Goal: Transaction & Acquisition: Purchase product/service

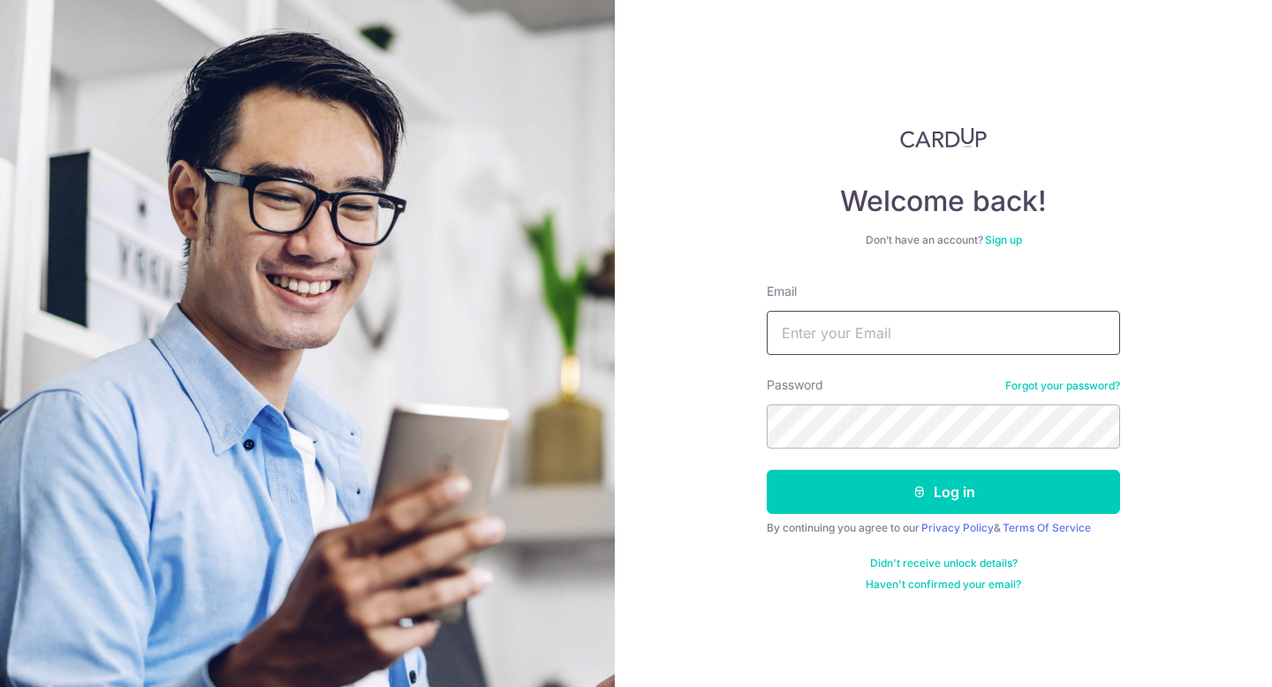
click at [867, 320] on input "Email" at bounding box center [943, 333] width 353 height 44
click at [867, 320] on input "ibasing" at bounding box center [943, 333] width 353 height 44
click at [894, 337] on input "aporeibasing" at bounding box center [943, 333] width 353 height 44
type input "a"
type input "[EMAIL_ADDRESS][DOMAIN_NAME]"
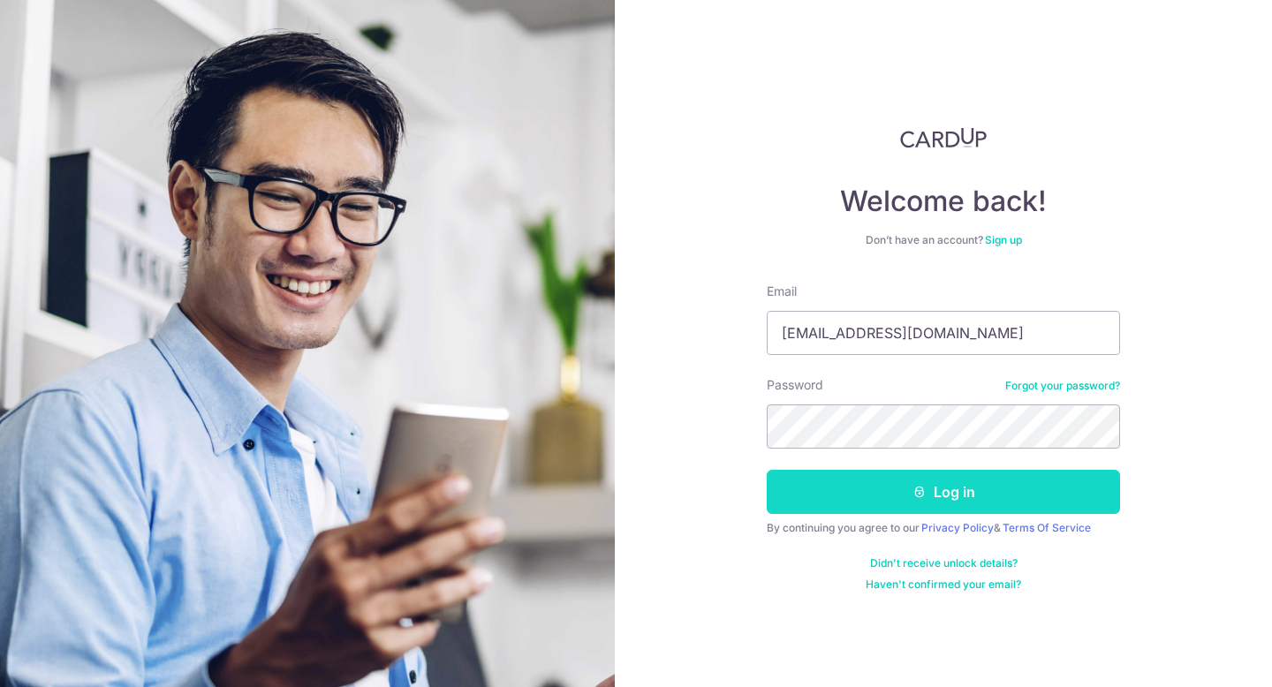
click at [987, 488] on button "Log in" at bounding box center [943, 492] width 353 height 44
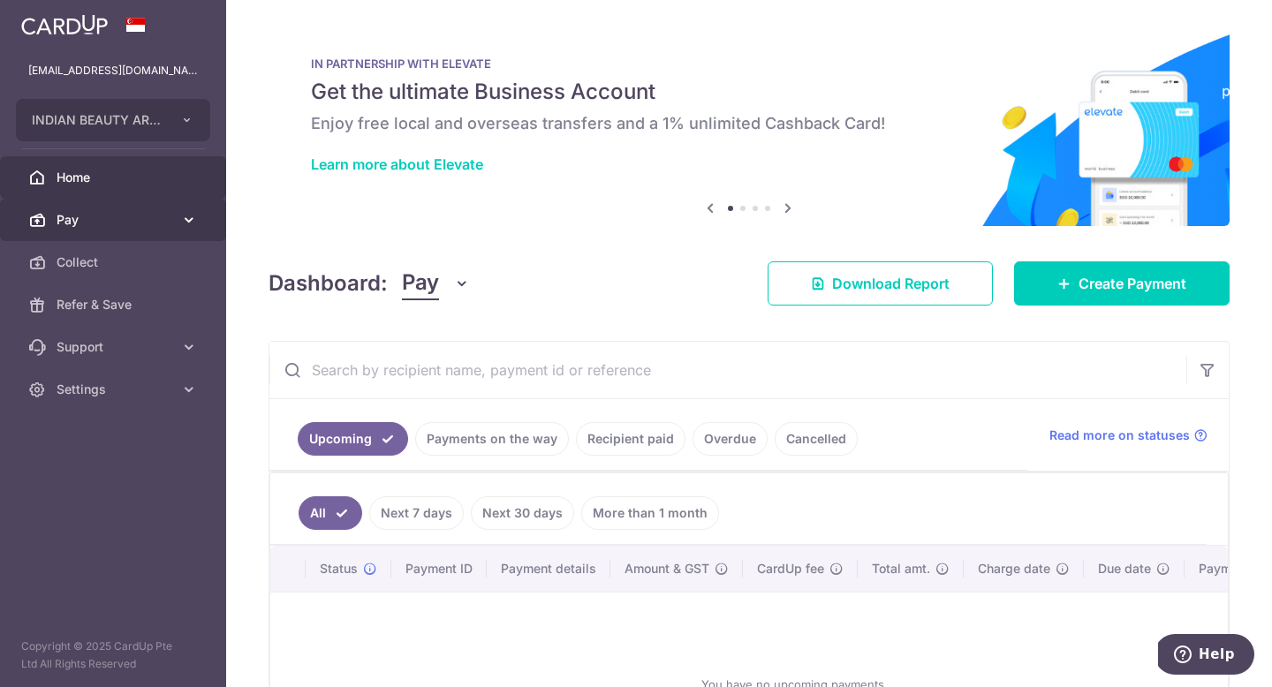
click at [135, 218] on span "Pay" at bounding box center [115, 220] width 117 height 18
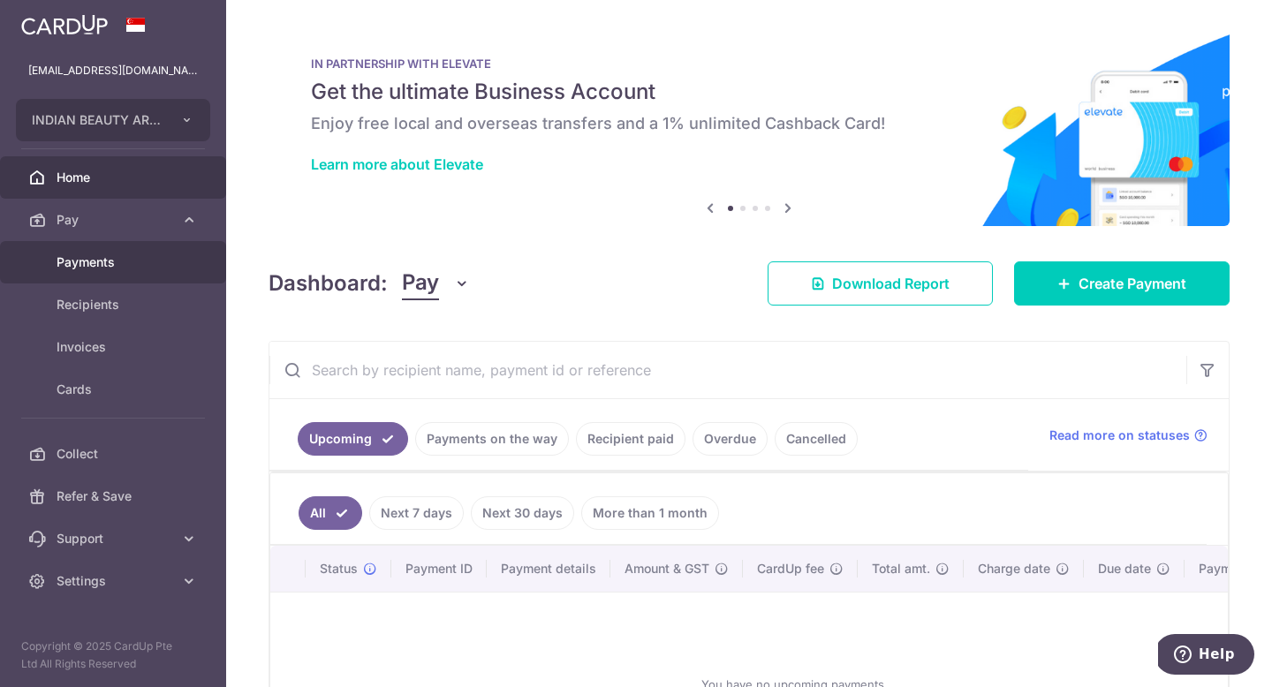
click at [145, 261] on span "Payments" at bounding box center [115, 263] width 117 height 18
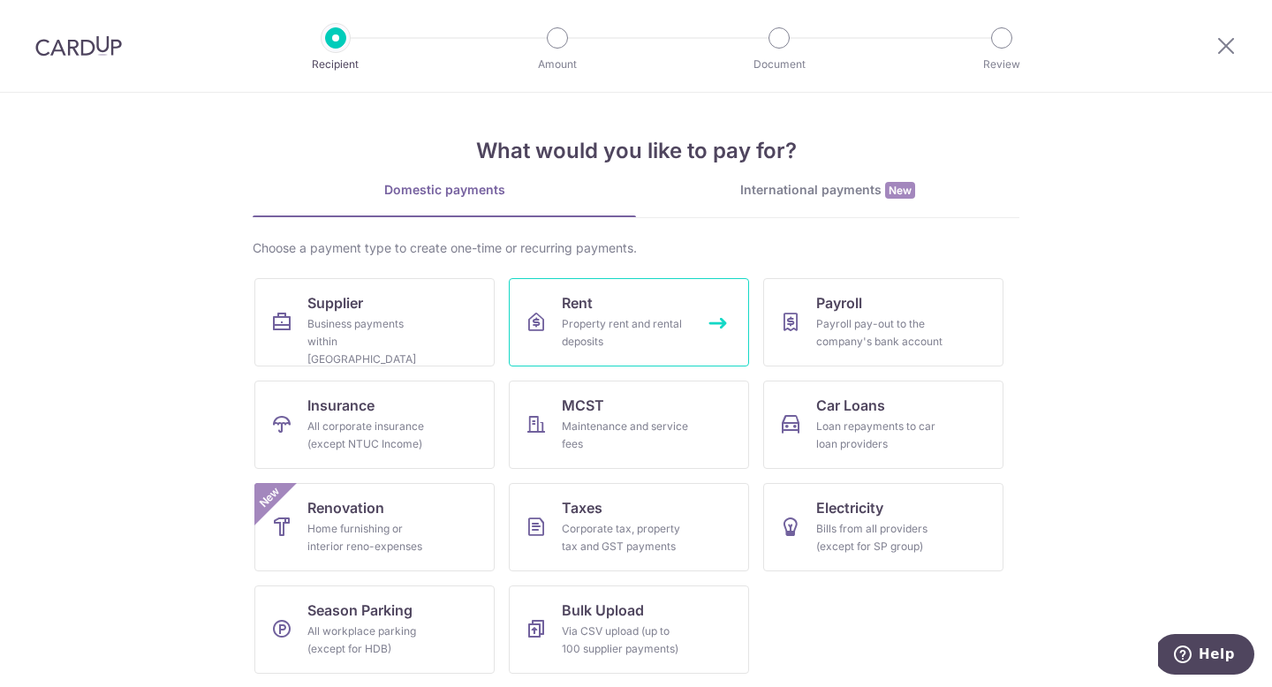
click at [699, 340] on link "Rent Property rent and rental deposits" at bounding box center [629, 322] width 240 height 88
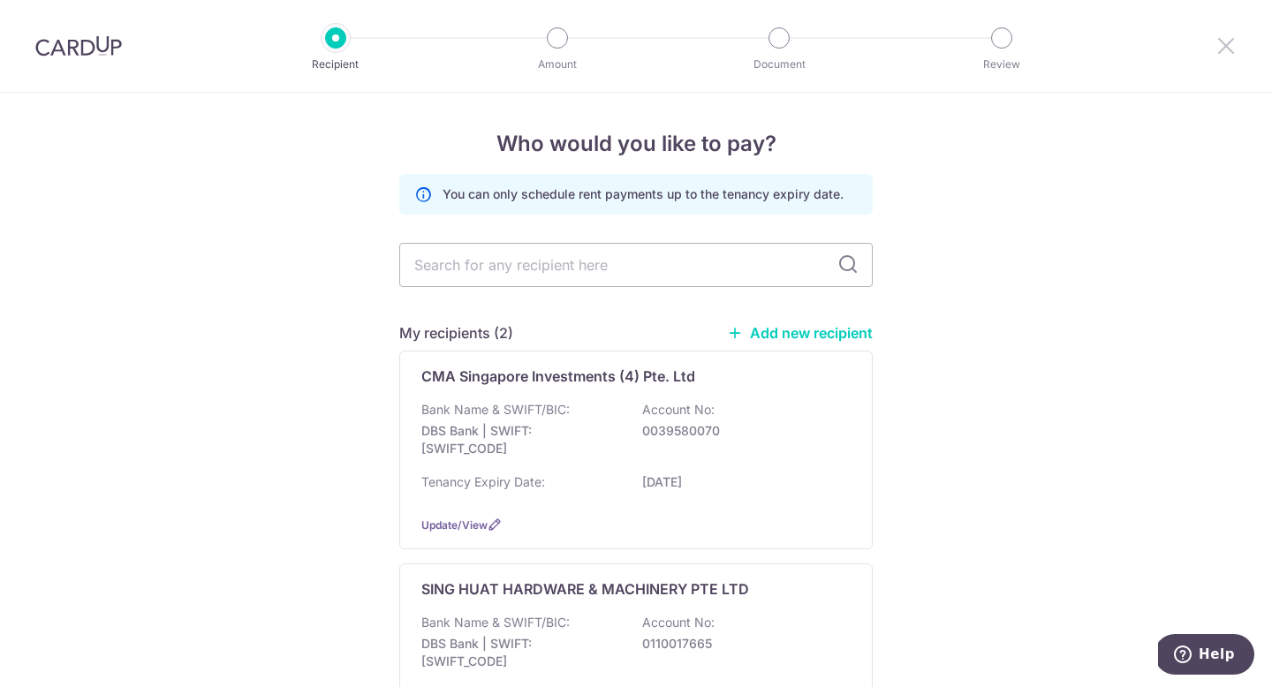
click at [1223, 43] on icon at bounding box center [1225, 45] width 21 height 22
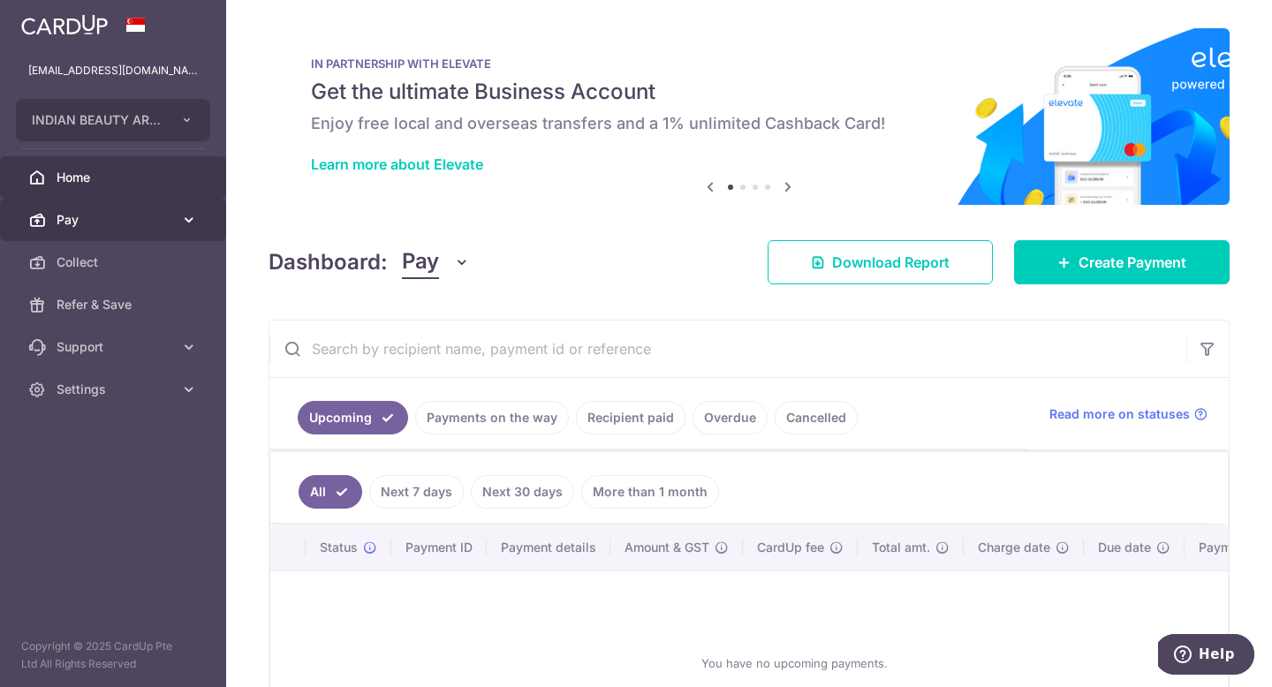
click at [185, 217] on icon at bounding box center [189, 220] width 18 height 18
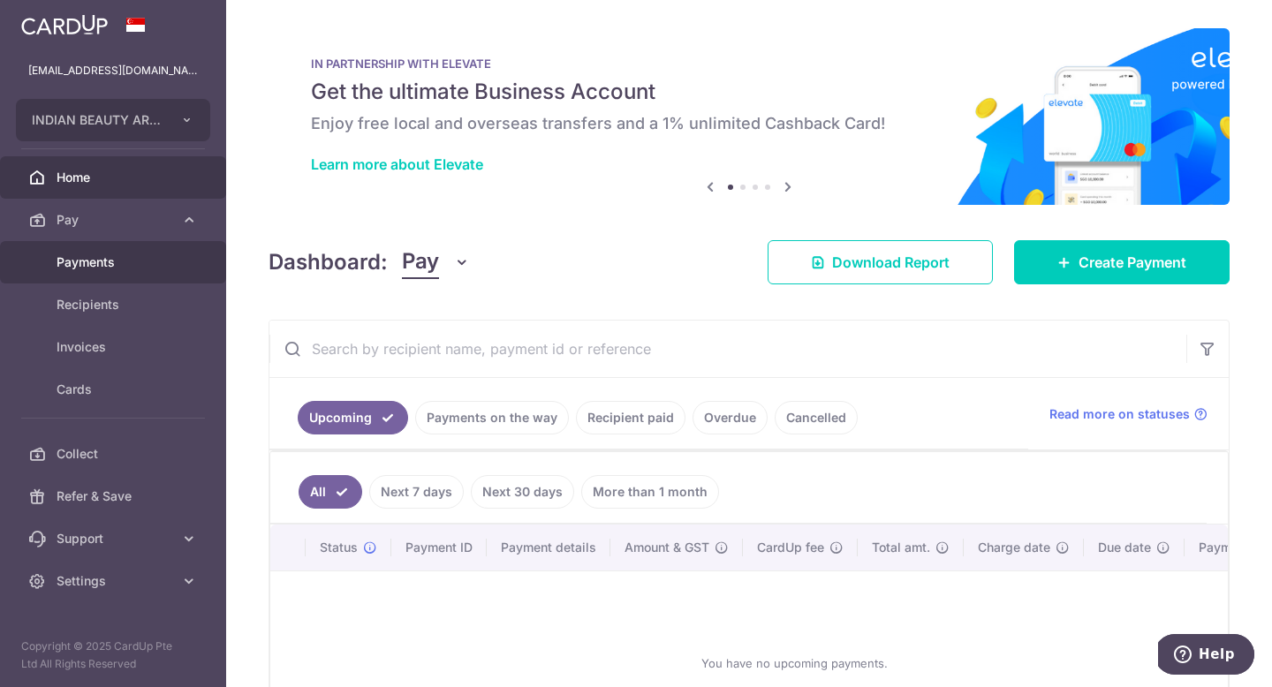
click at [159, 257] on span "Payments" at bounding box center [115, 263] width 117 height 18
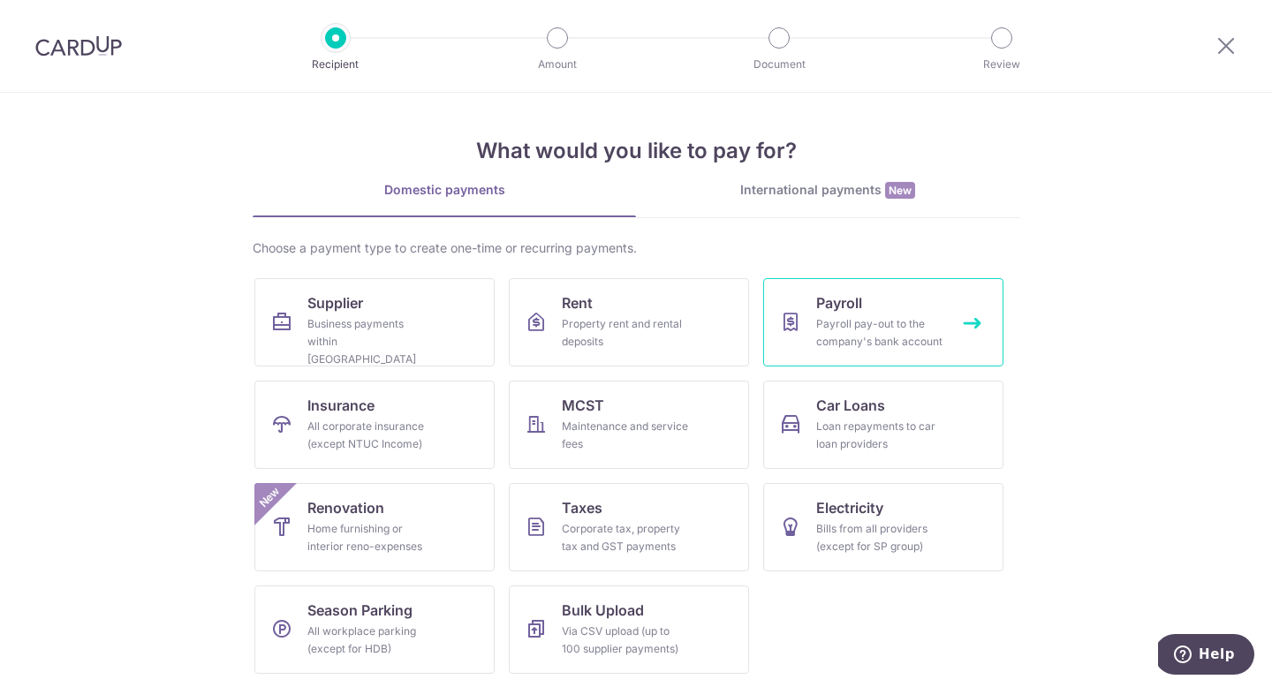
click at [939, 314] on link "Payroll Payroll pay-out to the company's bank account" at bounding box center [883, 322] width 240 height 88
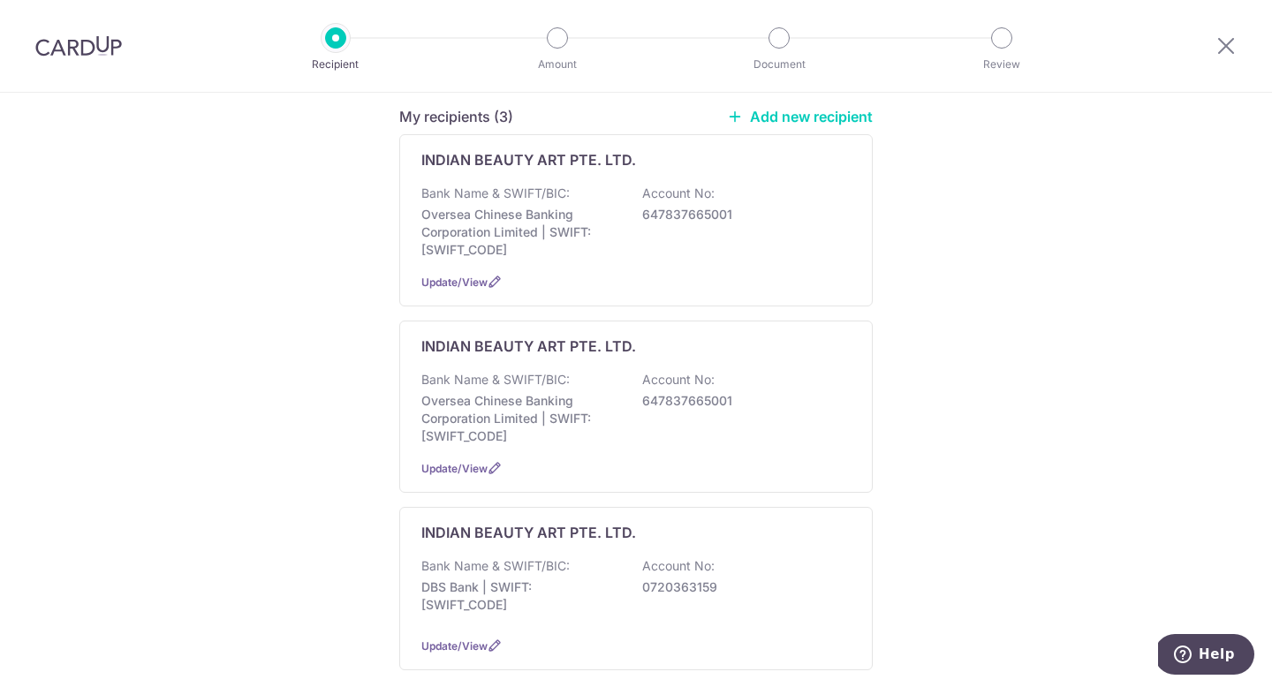
scroll to position [258, 0]
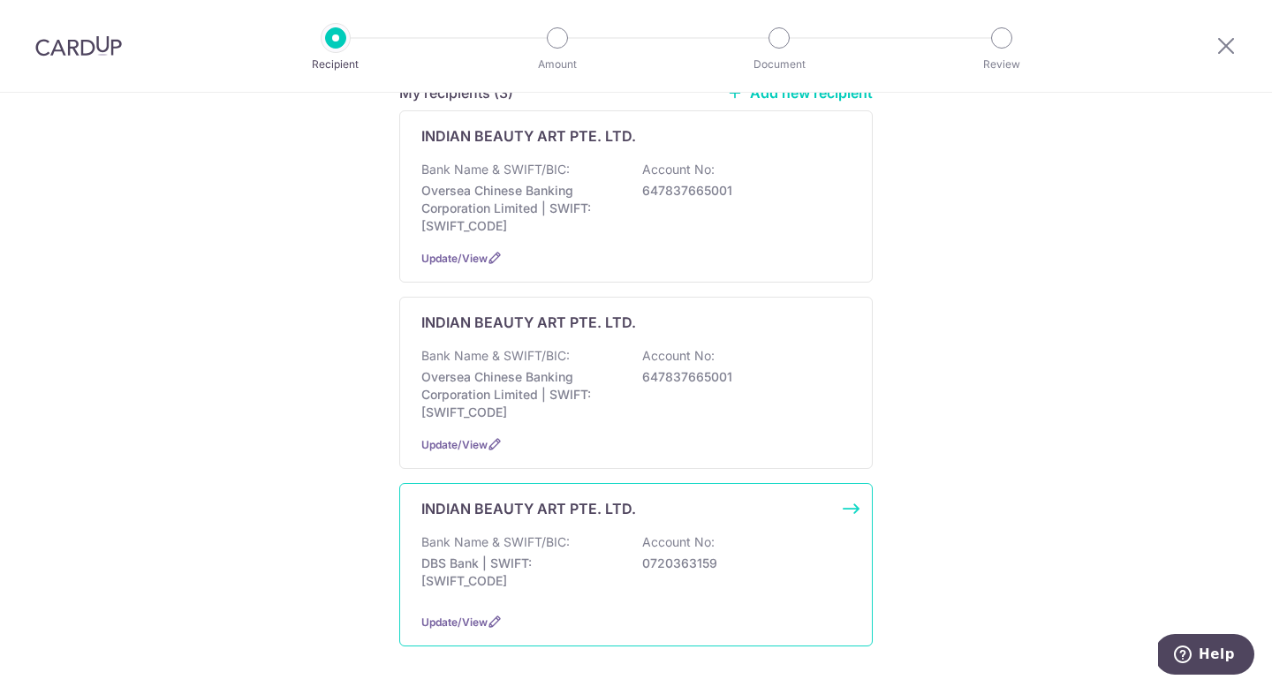
click at [790, 574] on div "Bank Name & SWIFT/BIC: DBS Bank | SWIFT: DBSSSGSGXXX Account No: 0720363159" at bounding box center [635, 566] width 429 height 65
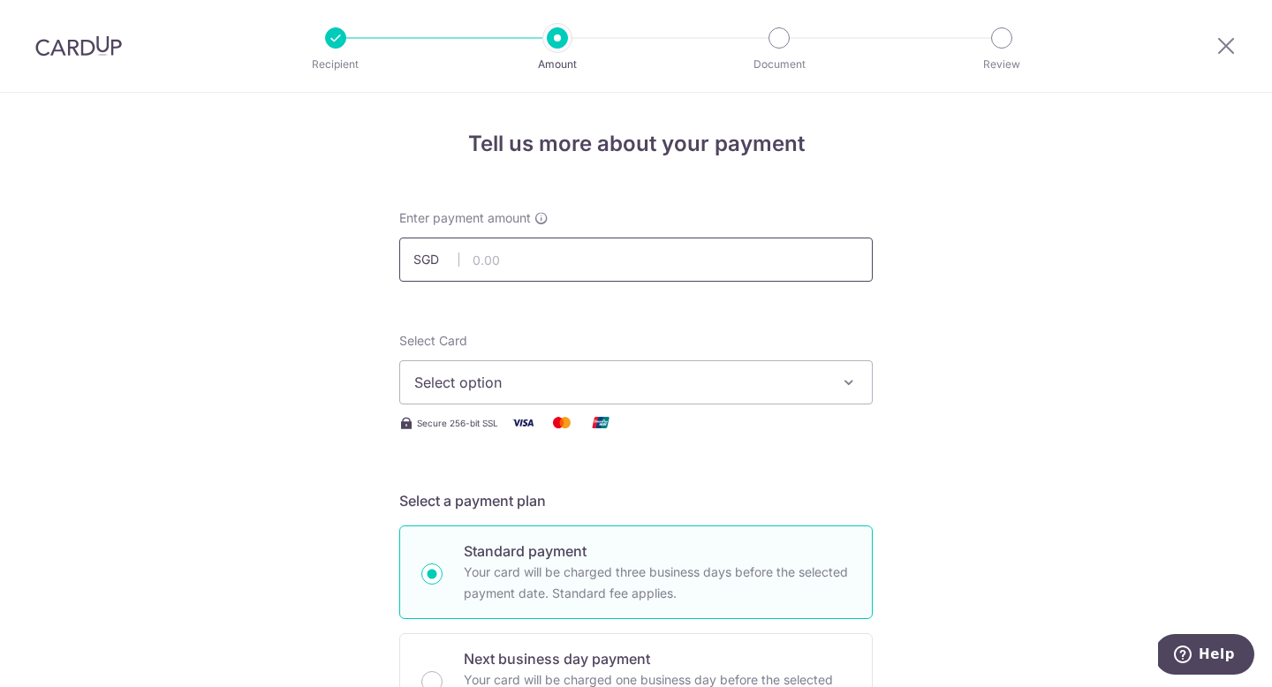
click at [579, 258] on input "text" at bounding box center [635, 260] width 473 height 44
type input "2,000.00"
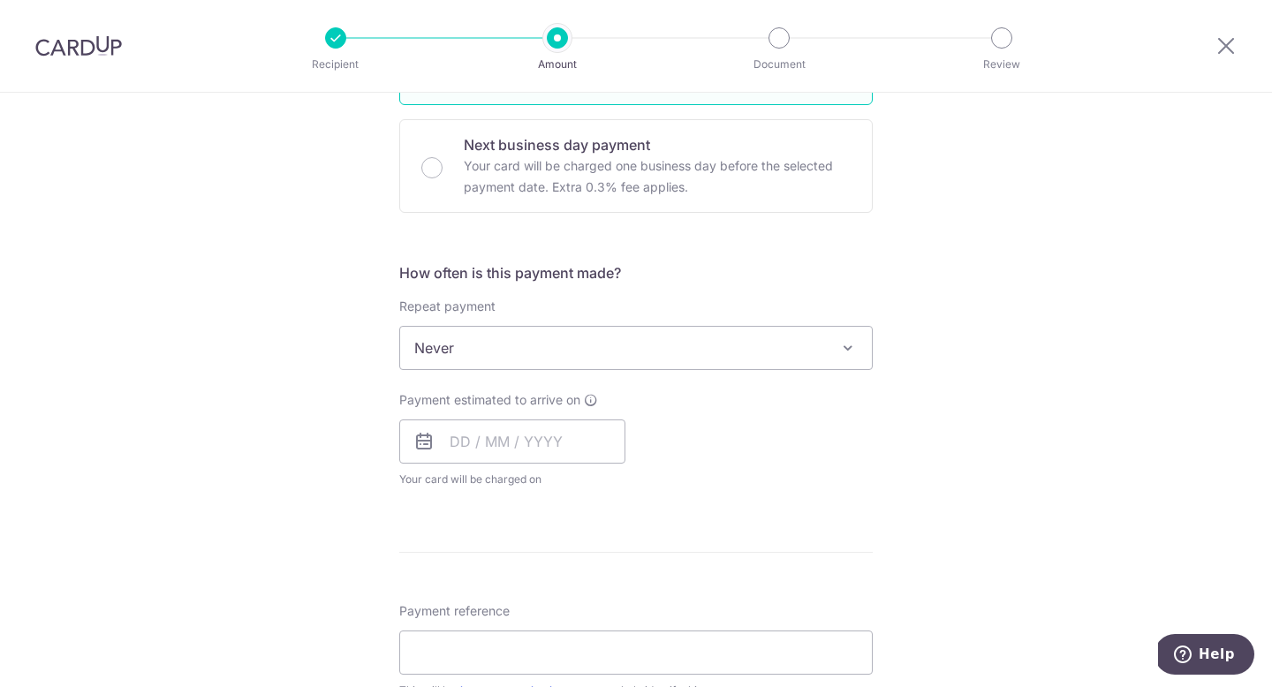
scroll to position [544, 0]
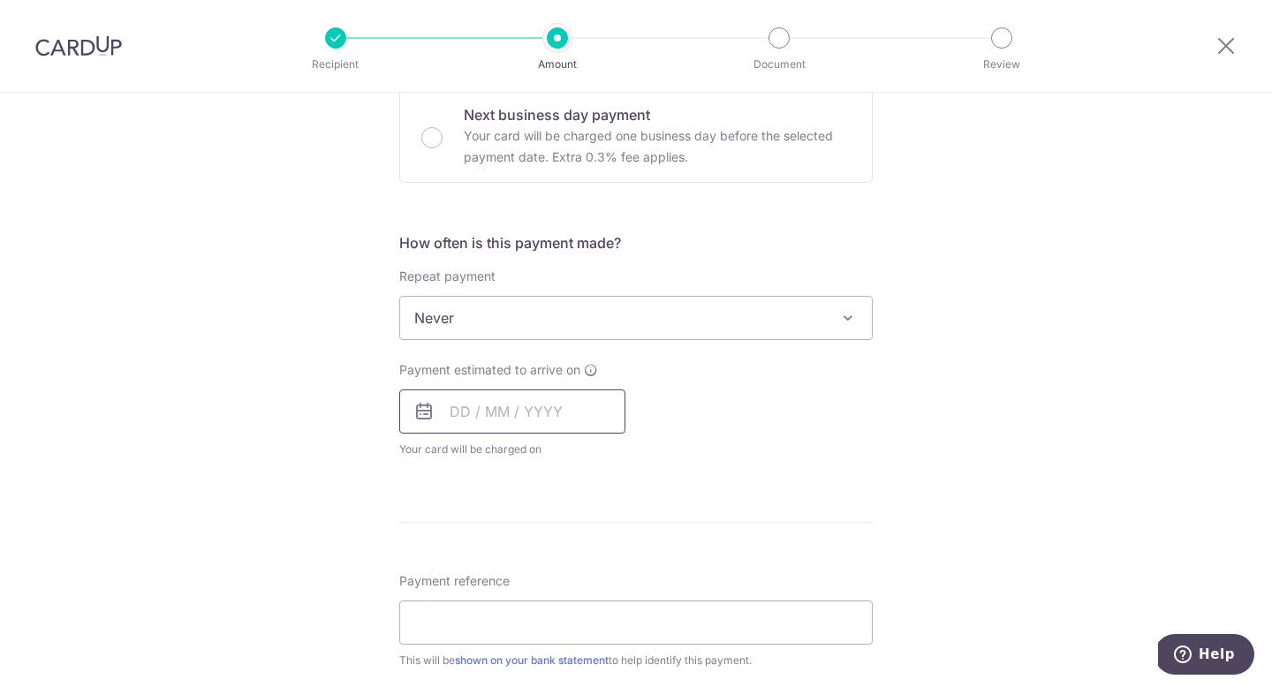
click at [544, 412] on input "text" at bounding box center [512, 412] width 226 height 44
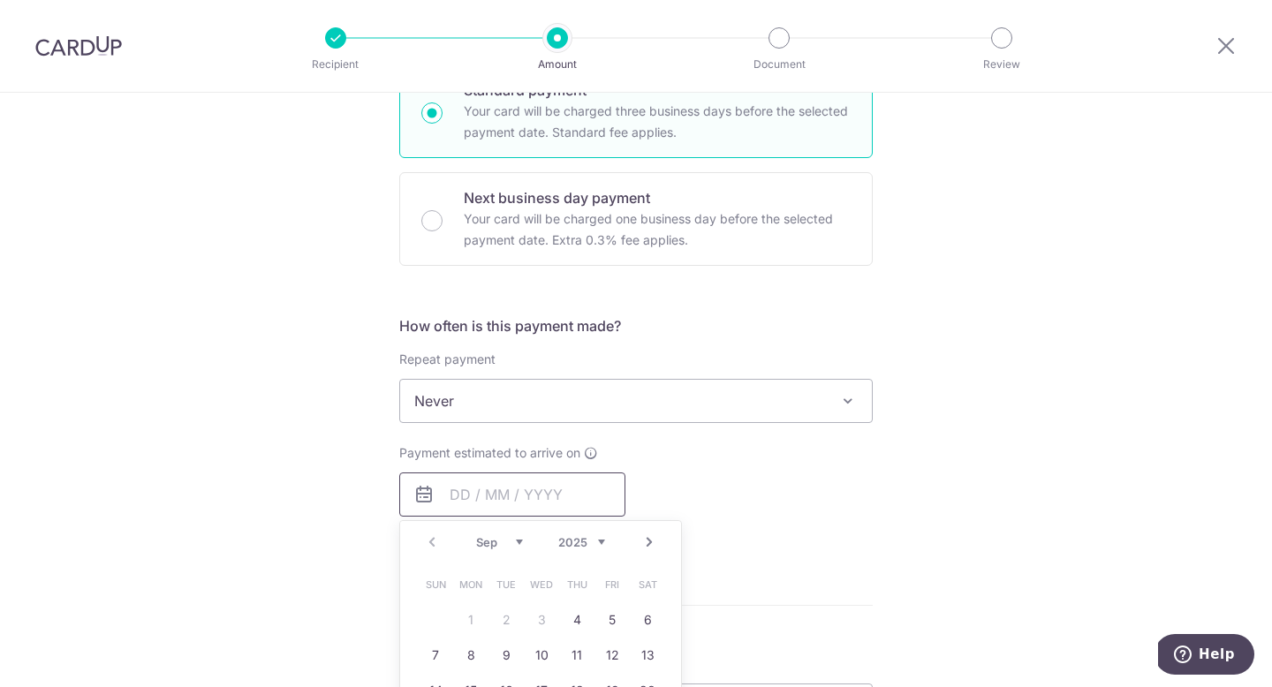
scroll to position [456, 0]
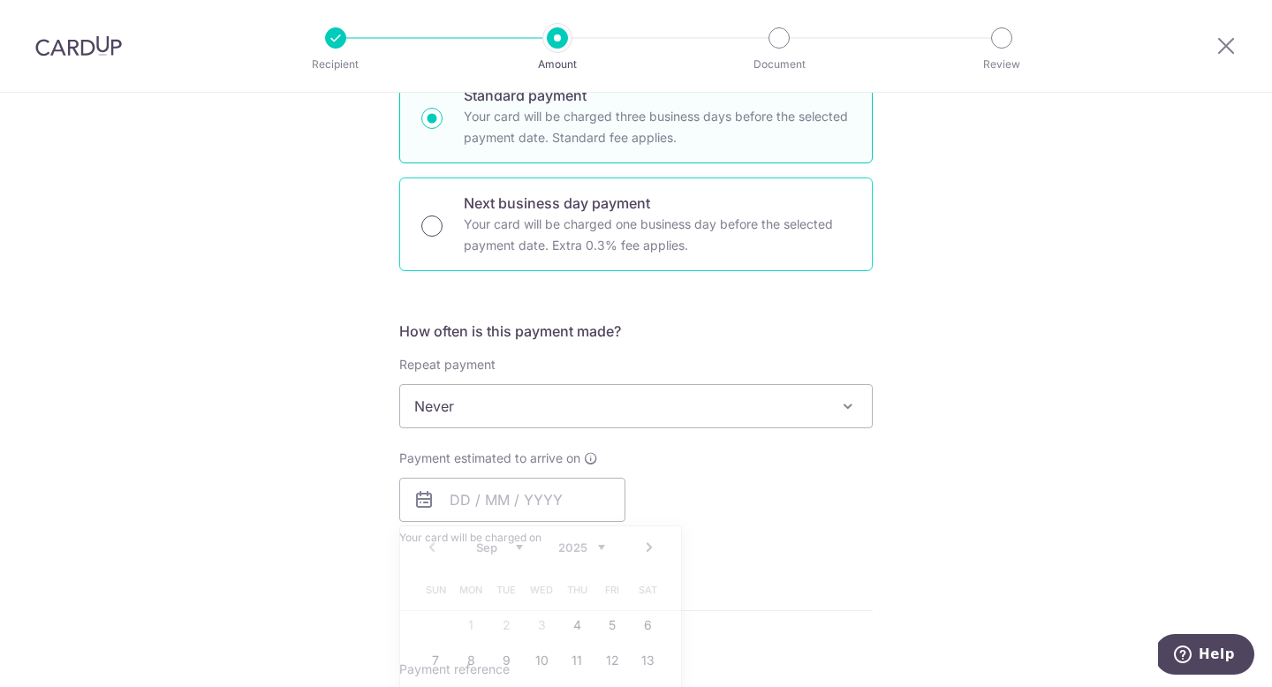
click at [435, 229] on input "Next business day payment Your card will be charged one business day before the…" at bounding box center [431, 226] width 21 height 21
radio input "true"
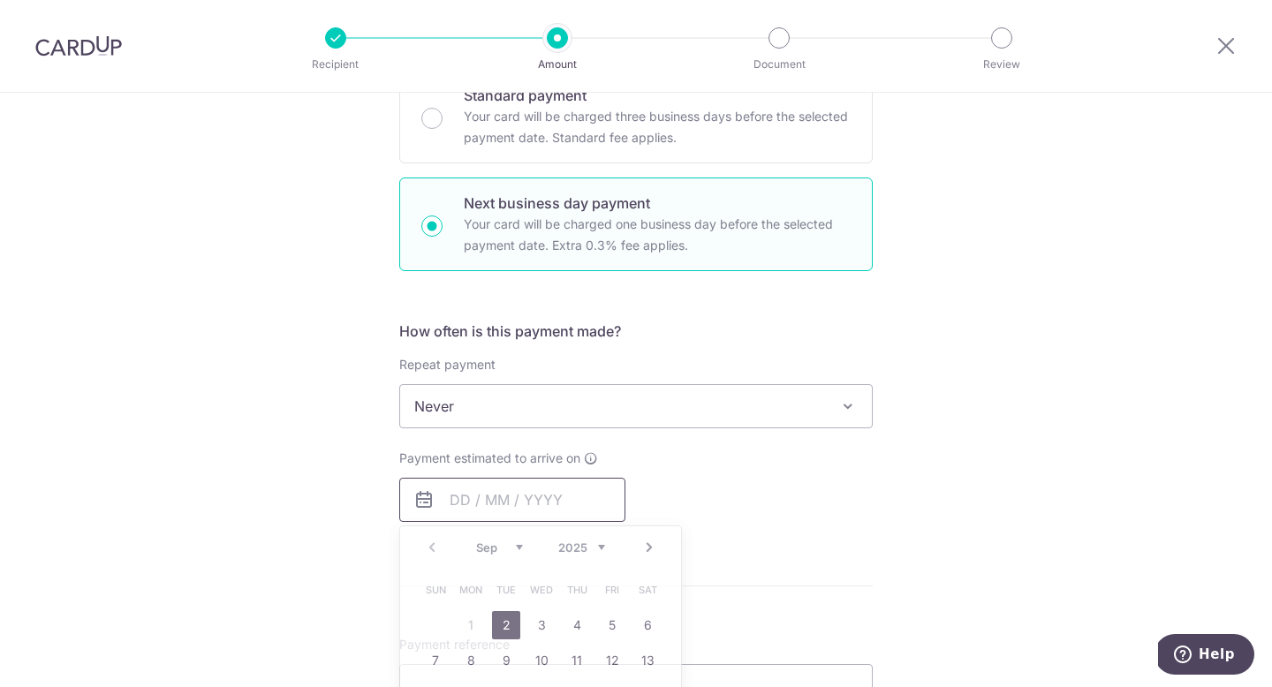
click at [571, 491] on input "text" at bounding box center [512, 500] width 226 height 44
click at [747, 564] on form "Enter payment amount SGD 2,000.00 2000.00 Select Card Select option Add credit …" at bounding box center [635, 489] width 473 height 1471
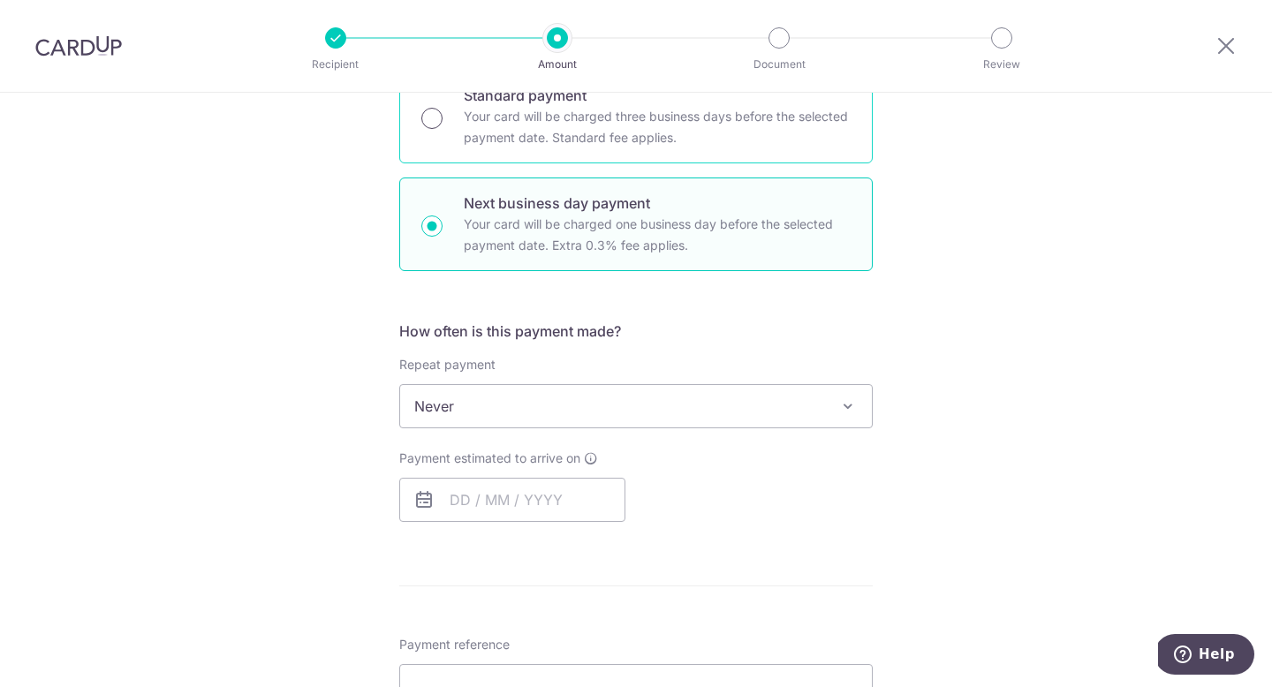
click at [438, 118] on input "Standard payment Your card will be charged three business days before the selec…" at bounding box center [431, 118] width 21 height 21
radio input "true"
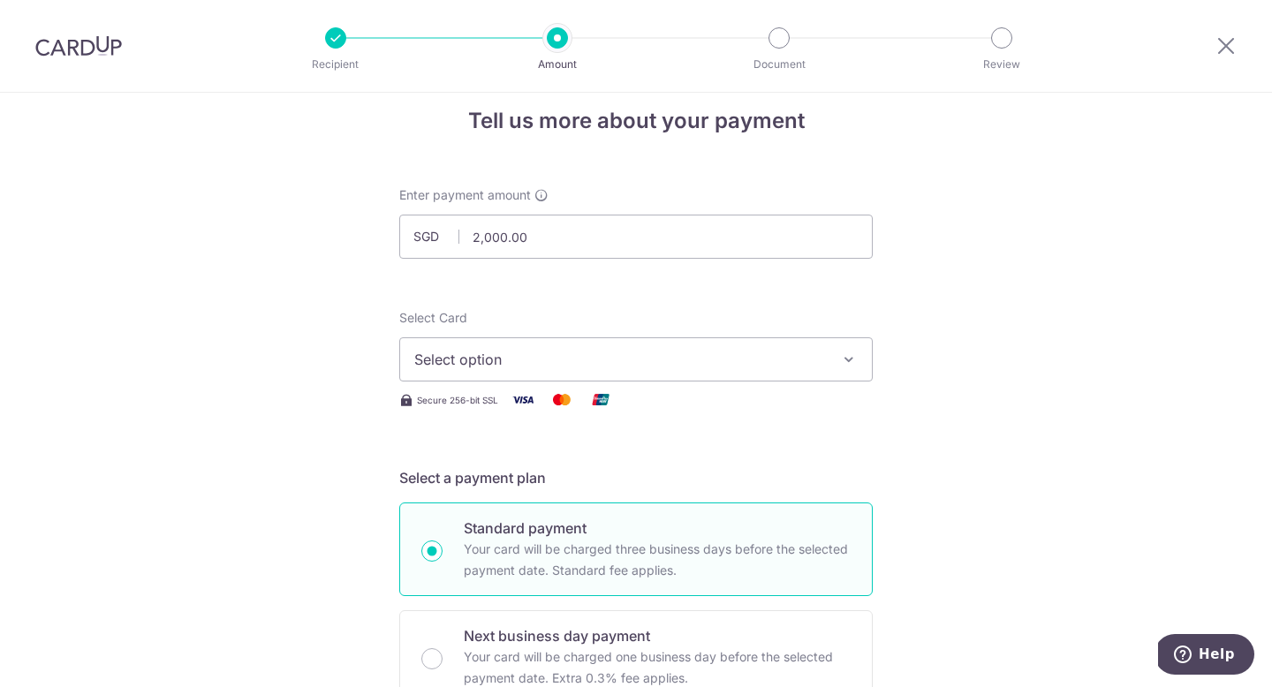
scroll to position [20, 0]
click at [851, 361] on icon "button" at bounding box center [849, 362] width 18 height 18
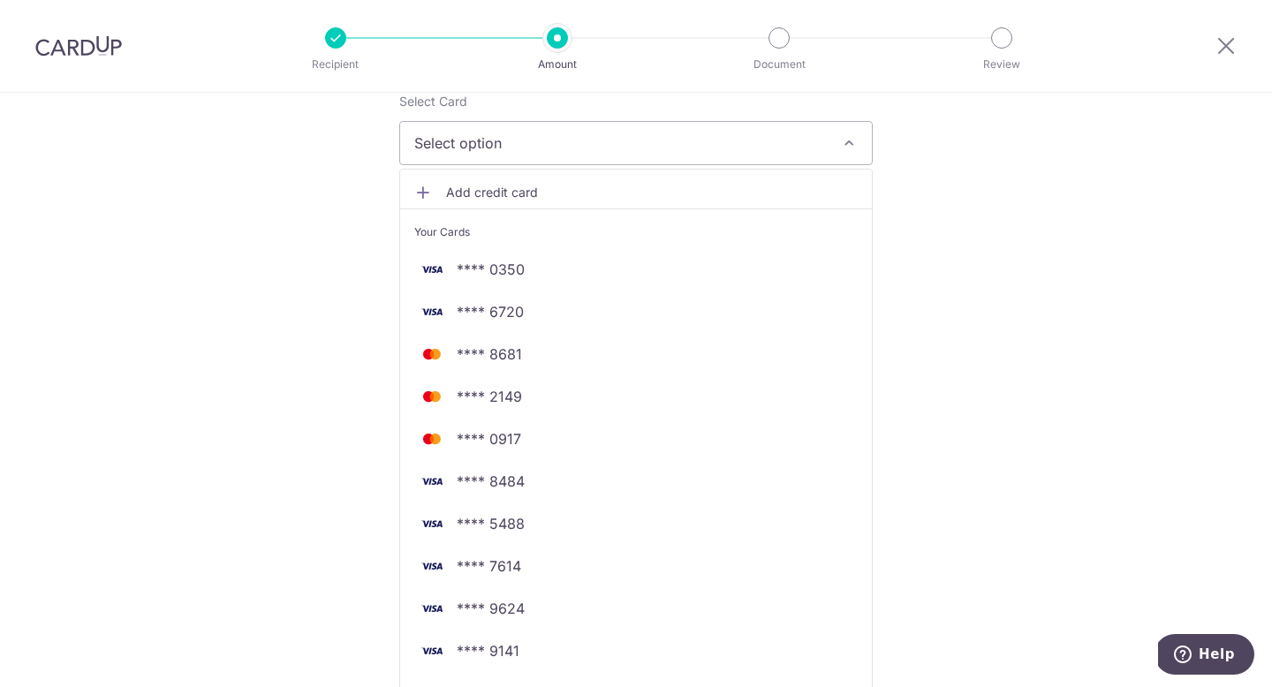
scroll to position [238, 0]
click at [1222, 46] on icon at bounding box center [1225, 45] width 21 height 22
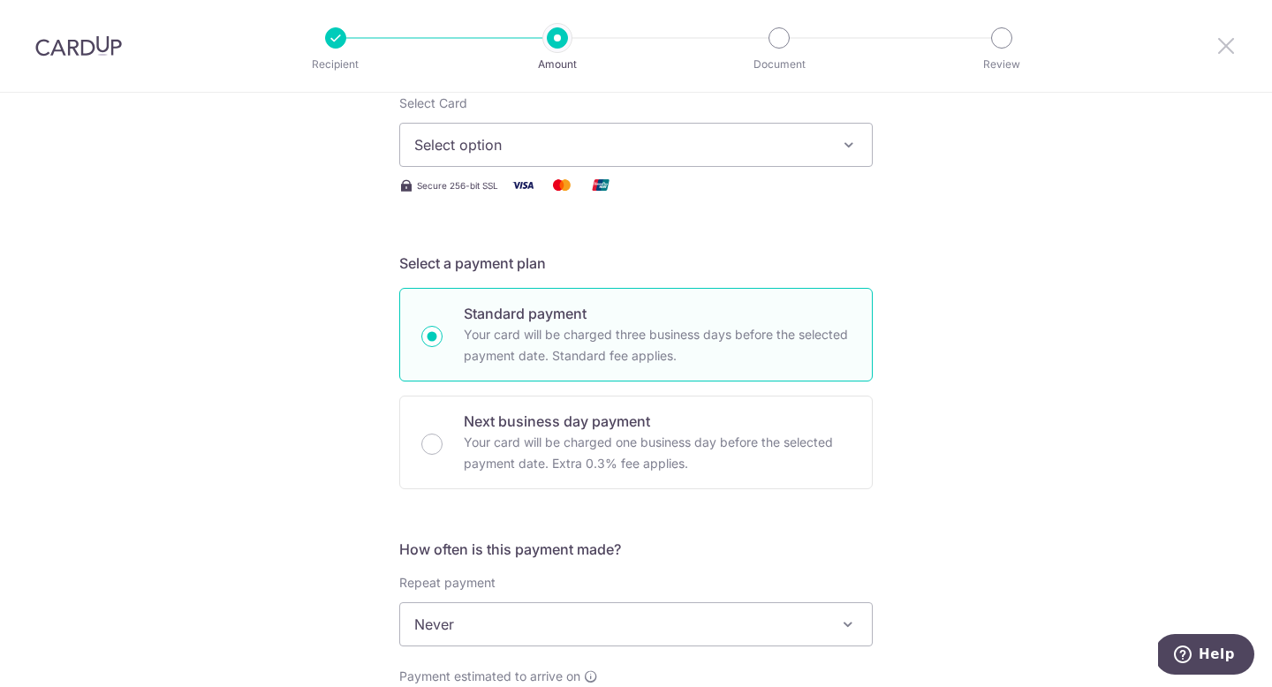
scroll to position [0, 0]
click at [859, 155] on button "Select option" at bounding box center [635, 145] width 473 height 44
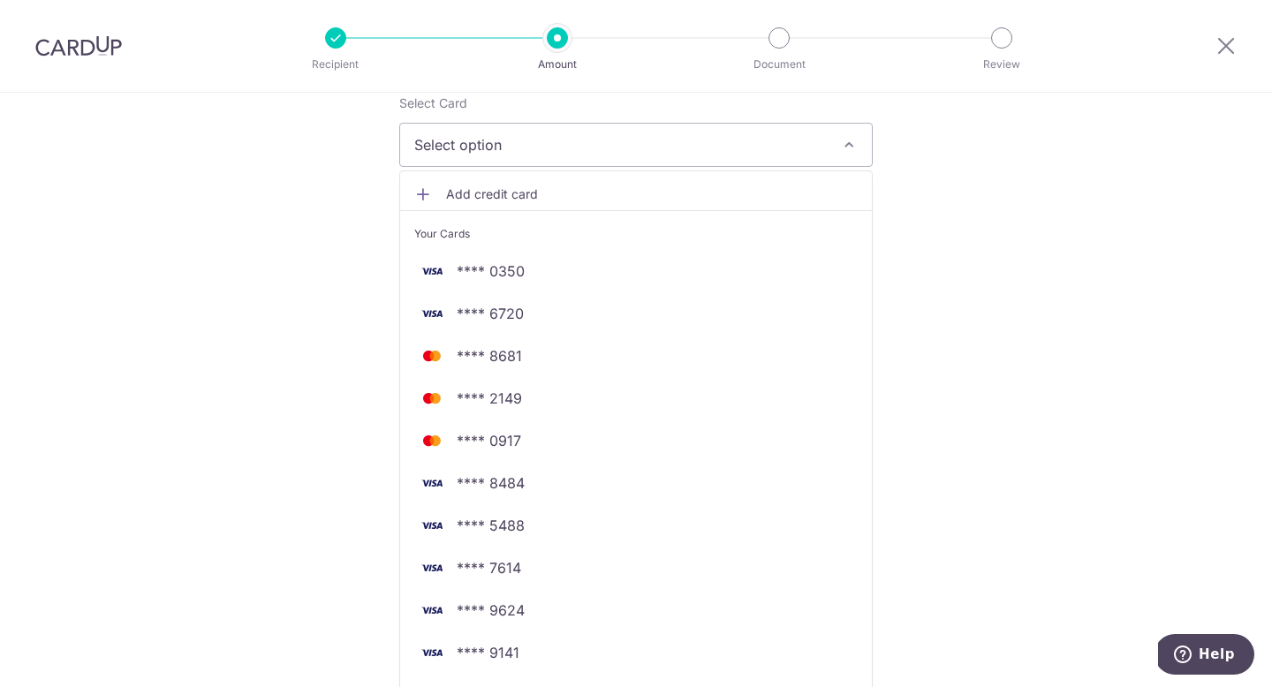
click at [1047, 418] on div "Tell us more about your payment Enter payment amount SGD 2,000.00 2000.00 Selec…" at bounding box center [636, 690] width 1272 height 1670
